Goal: Information Seeking & Learning: Learn about a topic

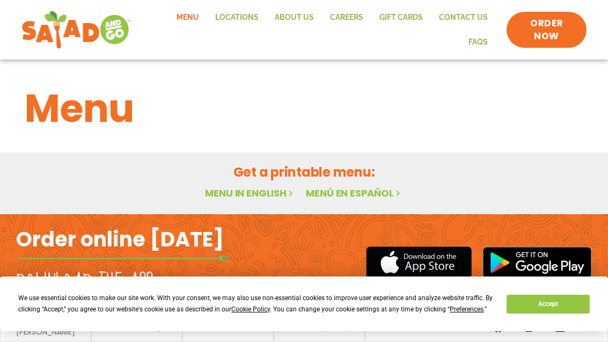
click at [261, 192] on link "Menu in English" at bounding box center [250, 192] width 90 height 13
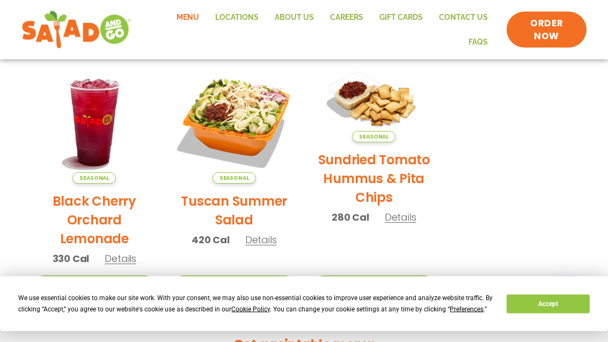
scroll to position [520, 0]
click at [233, 169] on img at bounding box center [234, 122] width 124 height 124
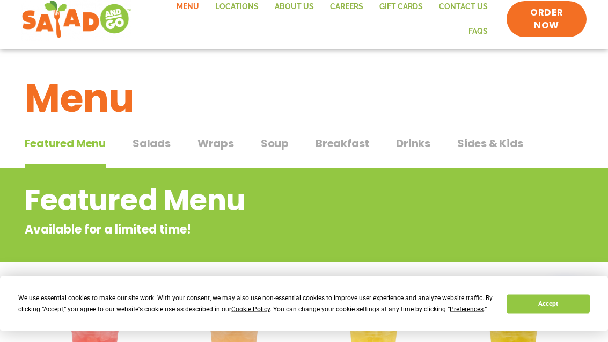
scroll to position [0, 0]
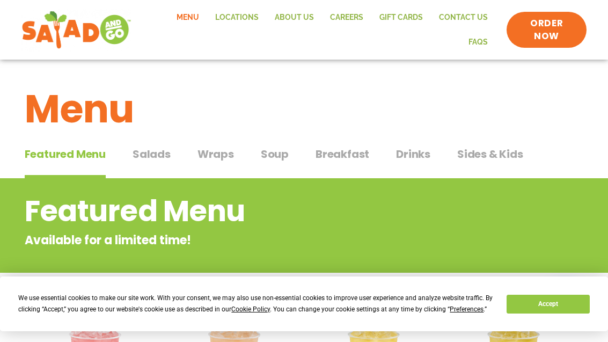
click at [154, 150] on span "Salads" at bounding box center [152, 154] width 38 height 16
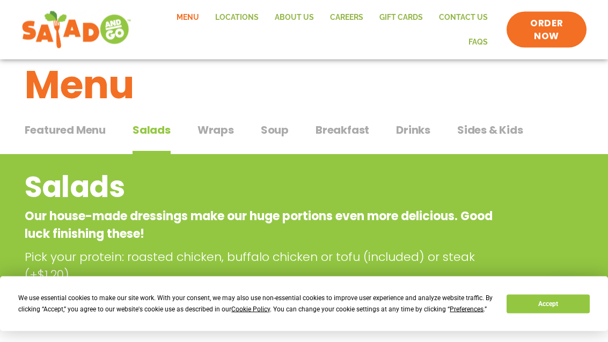
click at [549, 314] on button "Accept" at bounding box center [548, 304] width 83 height 19
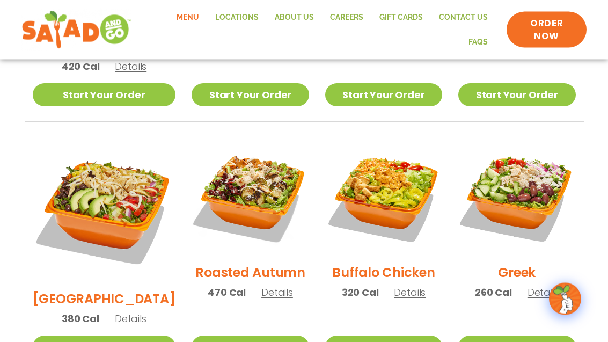
scroll to position [496, 0]
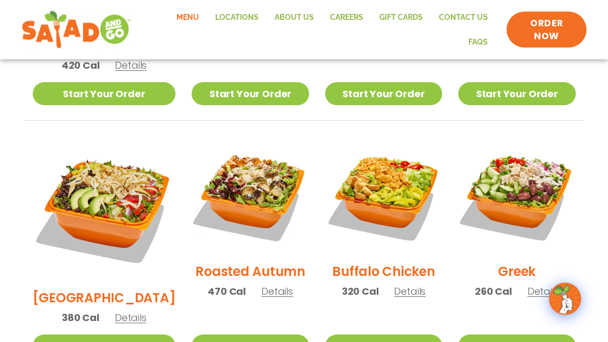
click at [403, 285] on span "Details" at bounding box center [410, 291] width 32 height 13
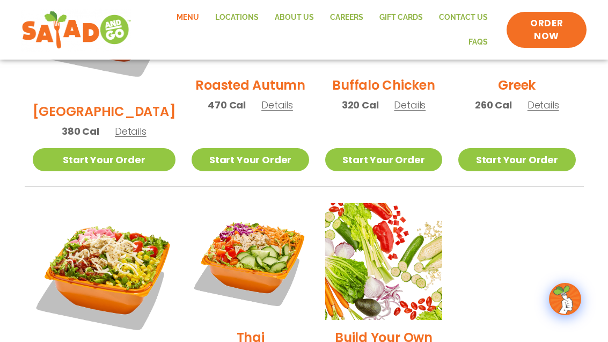
scroll to position [694, 0]
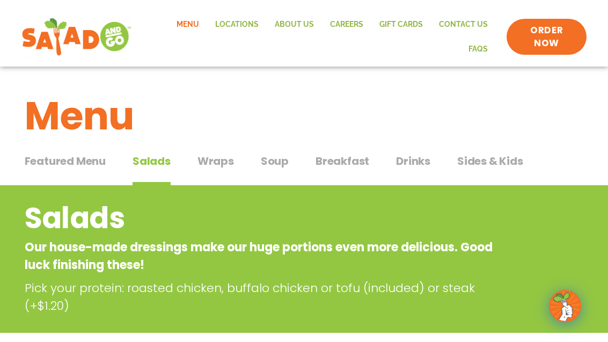
scroll to position [0, 0]
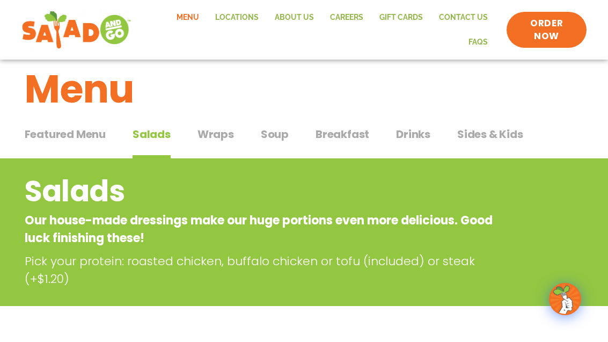
click at [221, 126] on span "Wraps" at bounding box center [216, 134] width 37 height 16
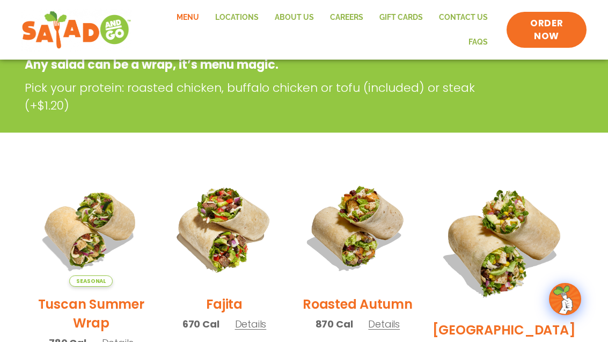
scroll to position [162, 0]
